Goal: Information Seeking & Learning: Learn about a topic

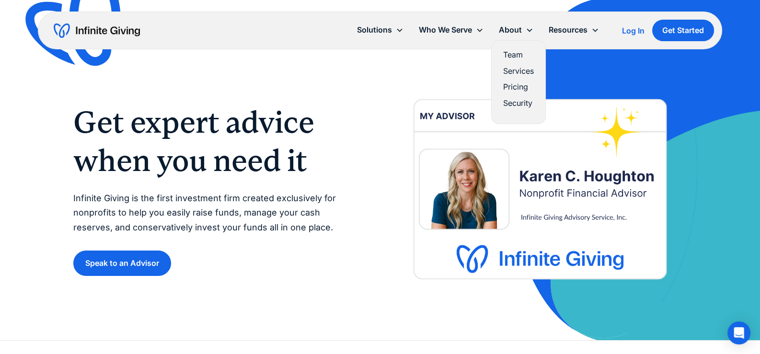
click at [513, 74] on link "Services" at bounding box center [518, 71] width 31 height 13
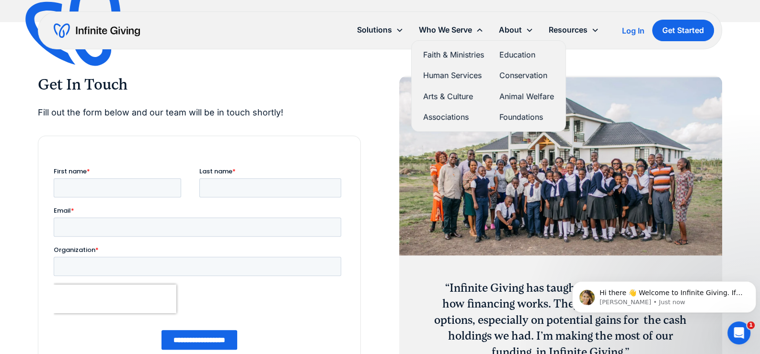
click at [453, 71] on link "Human Services" at bounding box center [453, 75] width 61 height 13
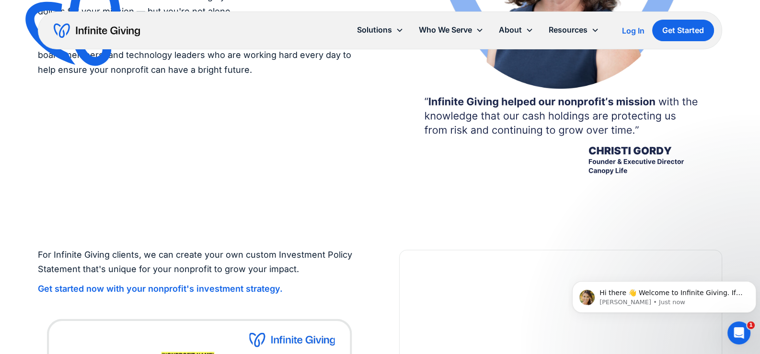
scroll to position [1917, 0]
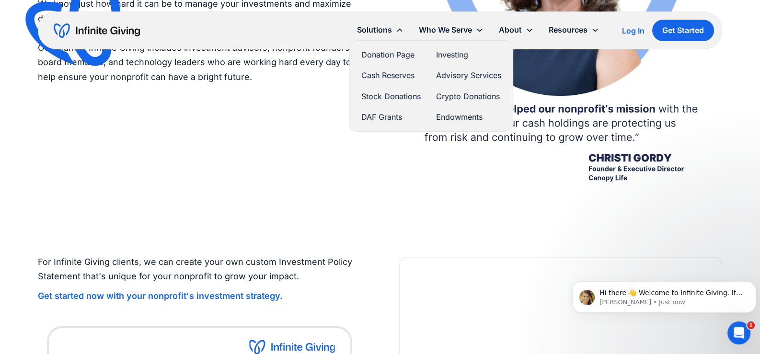
click at [458, 98] on link "Crypto Donations" at bounding box center [468, 96] width 65 height 13
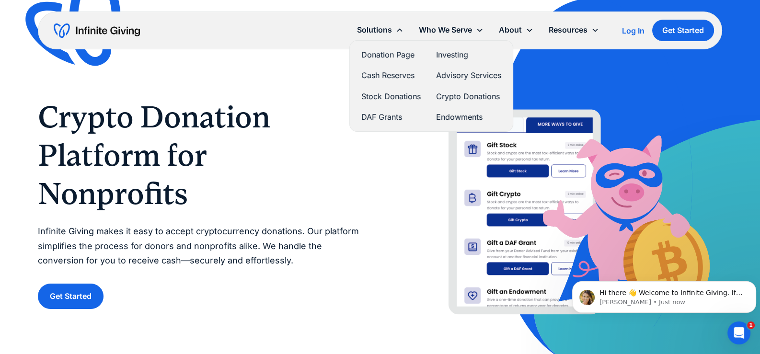
click at [387, 76] on link "Cash Reserves" at bounding box center [391, 75] width 59 height 13
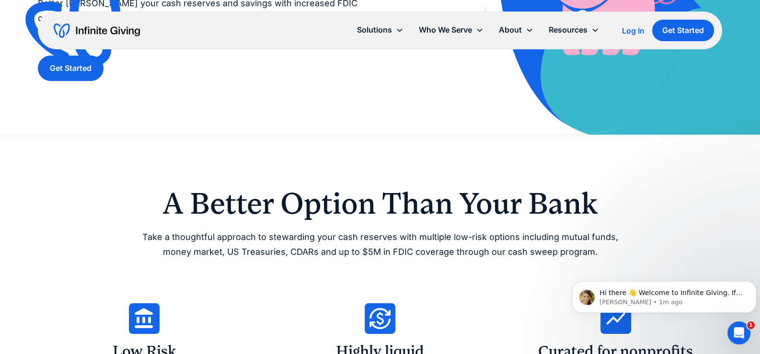
scroll to position [128, 0]
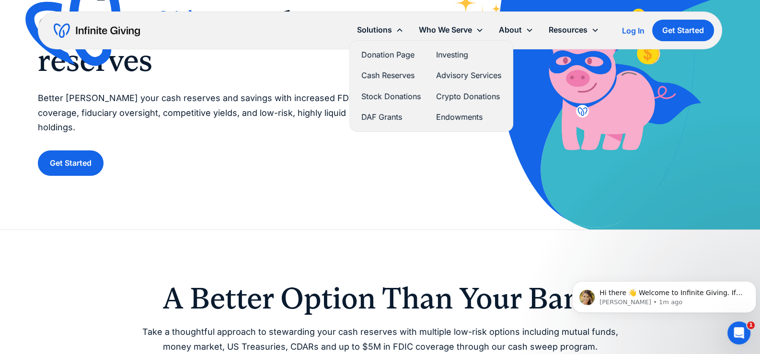
click at [374, 118] on link "DAF Grants" at bounding box center [391, 117] width 59 height 13
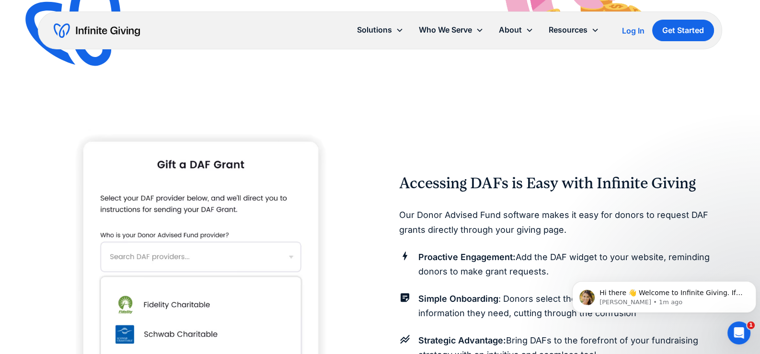
scroll to position [895, 0]
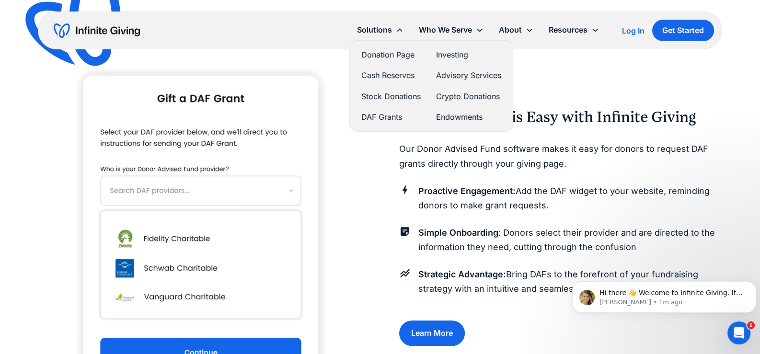
click at [451, 58] on link "Investing" at bounding box center [468, 54] width 65 height 13
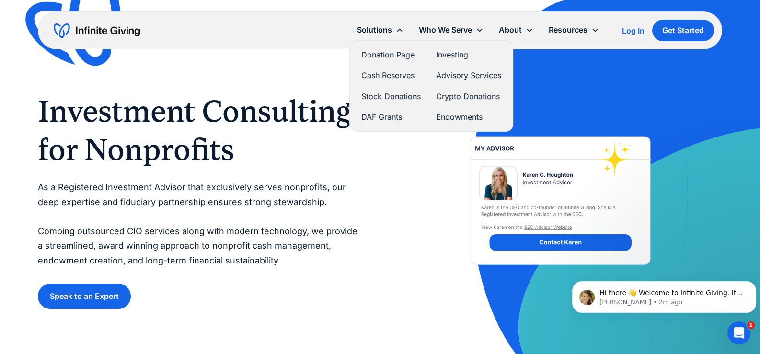
click at [395, 57] on link "Donation Page" at bounding box center [391, 54] width 59 height 13
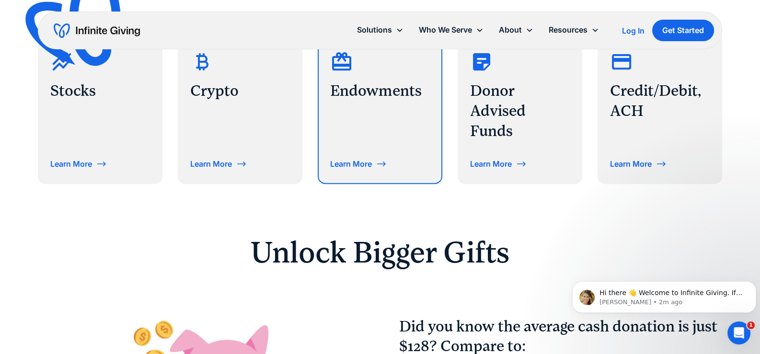
scroll to position [511, 0]
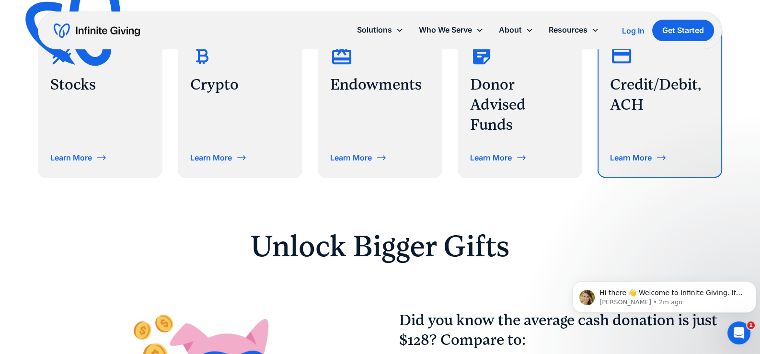
click at [610, 156] on div "Learn More" at bounding box center [631, 158] width 42 height 8
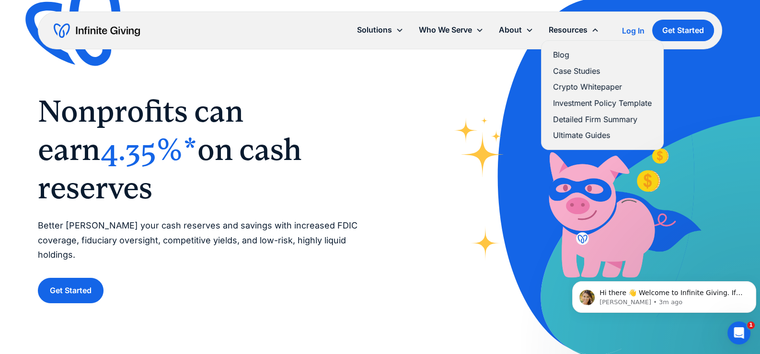
click at [567, 104] on link "Investment Policy Template" at bounding box center [602, 103] width 99 height 13
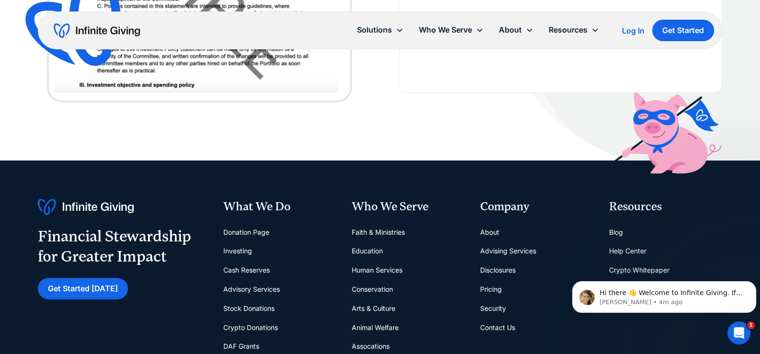
scroll to position [639, 0]
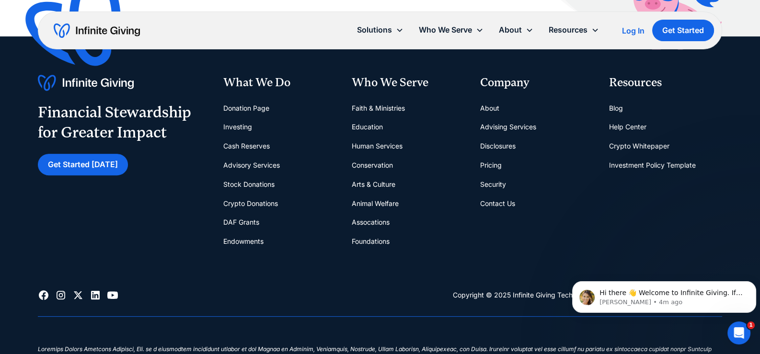
click at [381, 126] on link "Education" at bounding box center [367, 126] width 31 height 19
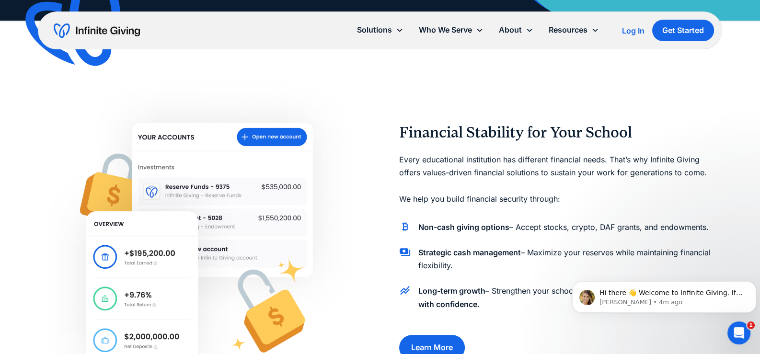
scroll to position [383, 0]
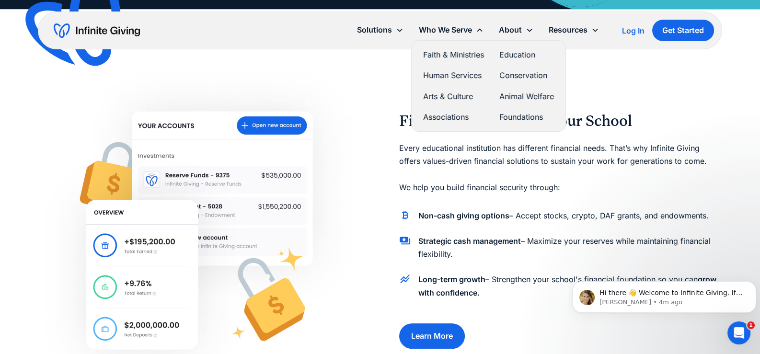
click at [527, 57] on link "Education" at bounding box center [527, 54] width 55 height 13
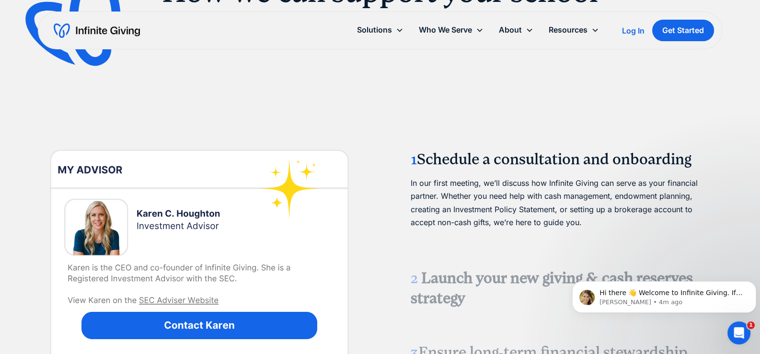
scroll to position [1406, 0]
